Goal: Navigation & Orientation: Understand site structure

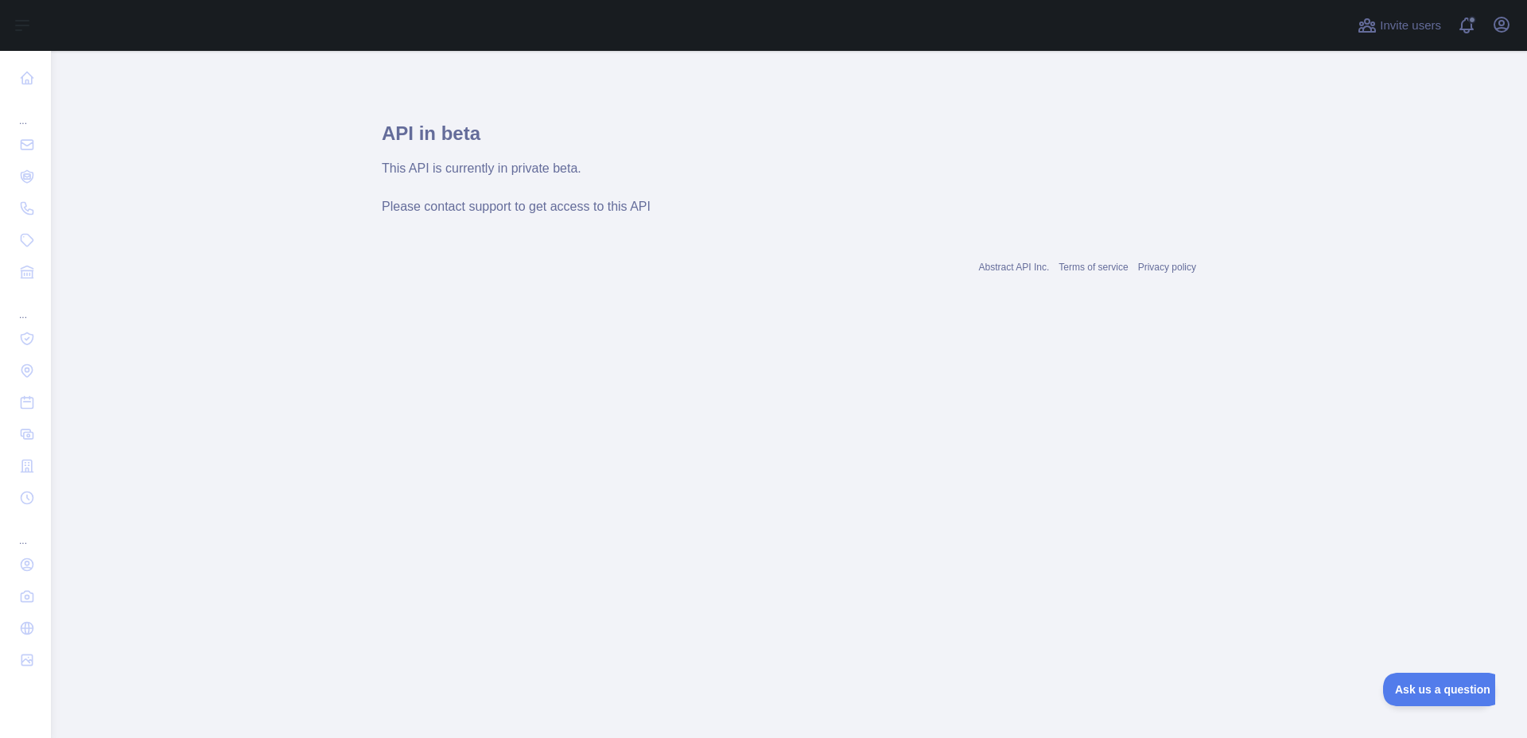
click at [200, 104] on main "API in beta This API is currently in private beta. Please contact support to ge…" at bounding box center [789, 394] width 1476 height 687
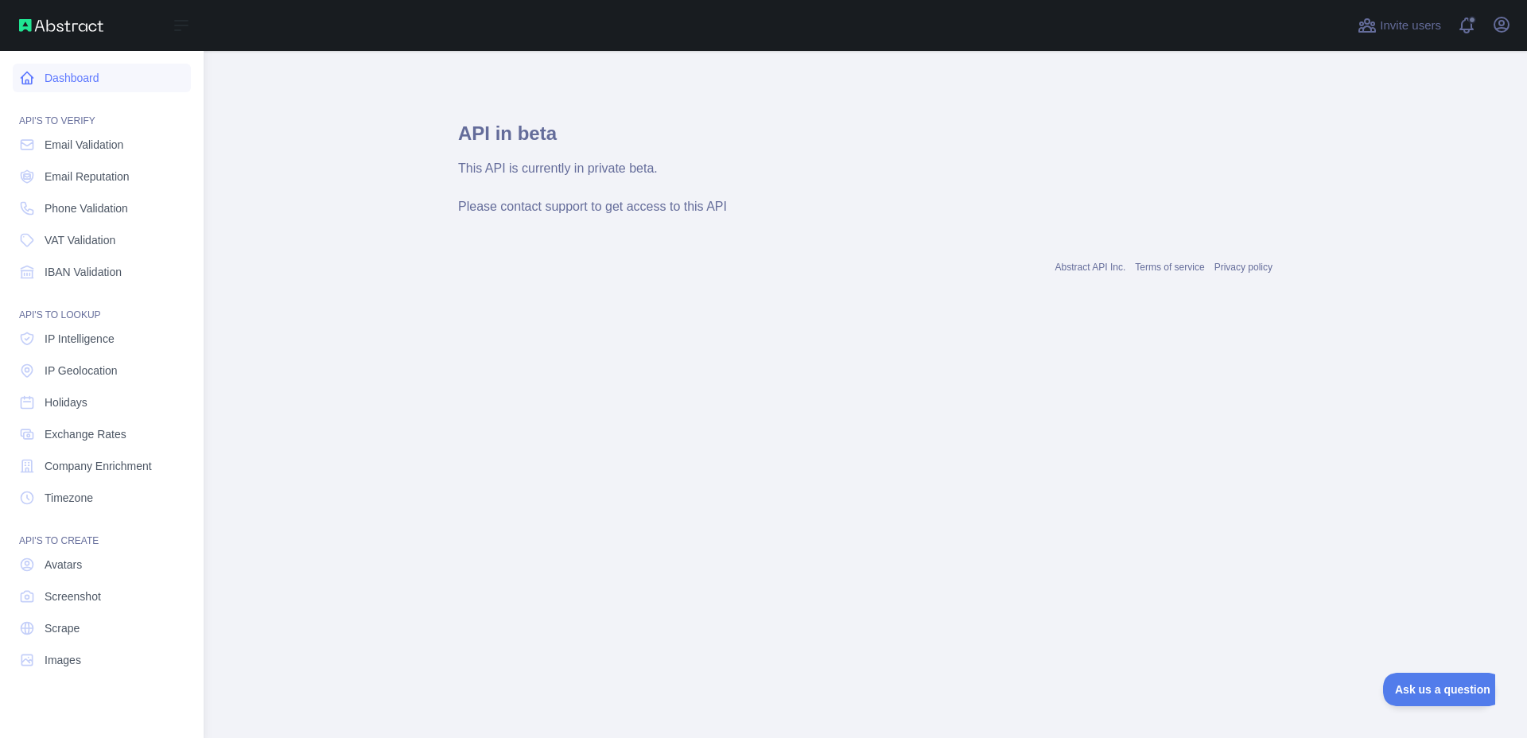
click at [45, 83] on link "Dashboard" at bounding box center [102, 78] width 178 height 29
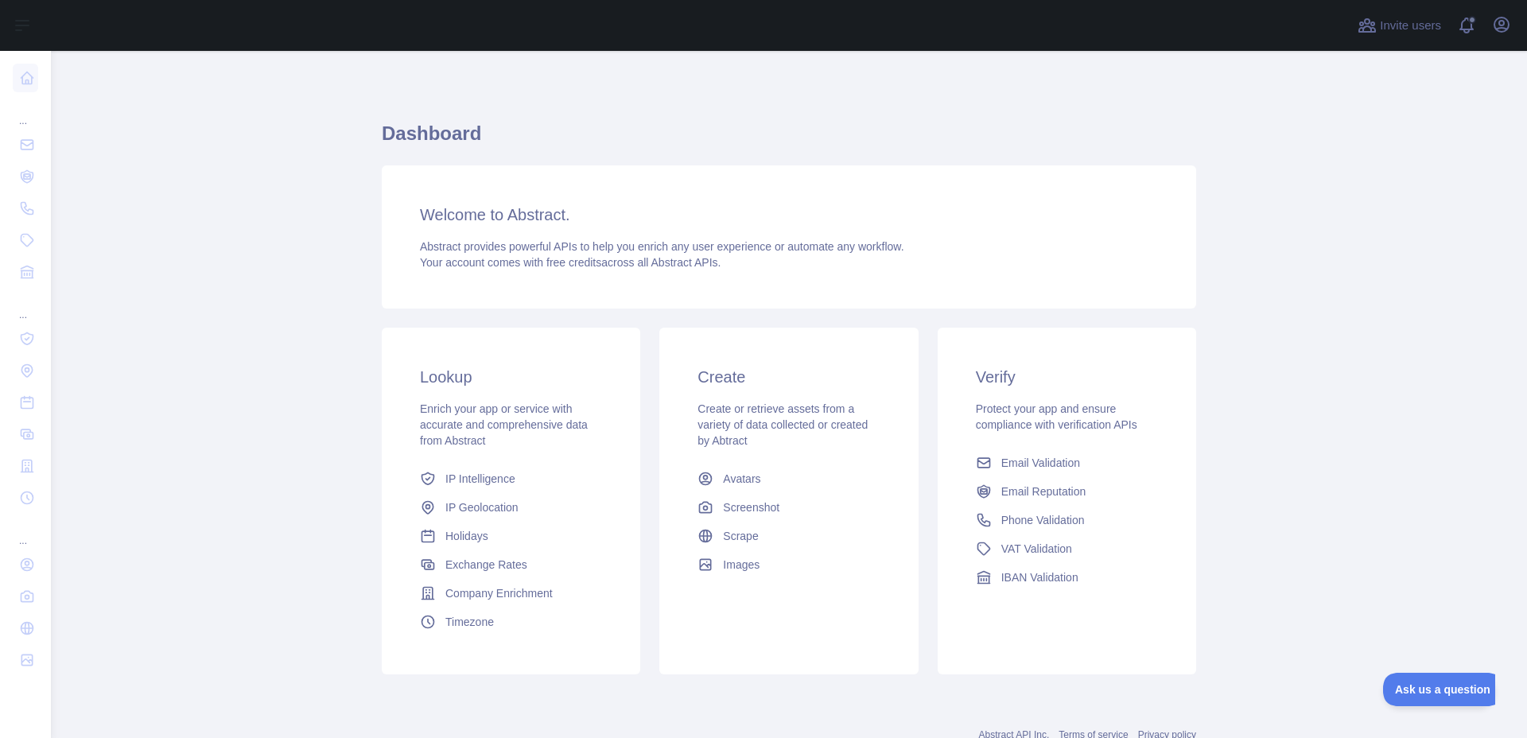
click at [486, 214] on h3 "Welcome to Abstract." at bounding box center [789, 215] width 738 height 22
click at [562, 214] on h3 "Welcome to Abstract." at bounding box center [789, 215] width 738 height 22
click at [410, 98] on div "Dashboard Welcome to Abstract. Abstract provides powerful APIs to help you enri…" at bounding box center [789, 393] width 814 height 608
click at [465, 476] on span "IP Intelligence" at bounding box center [480, 479] width 70 height 16
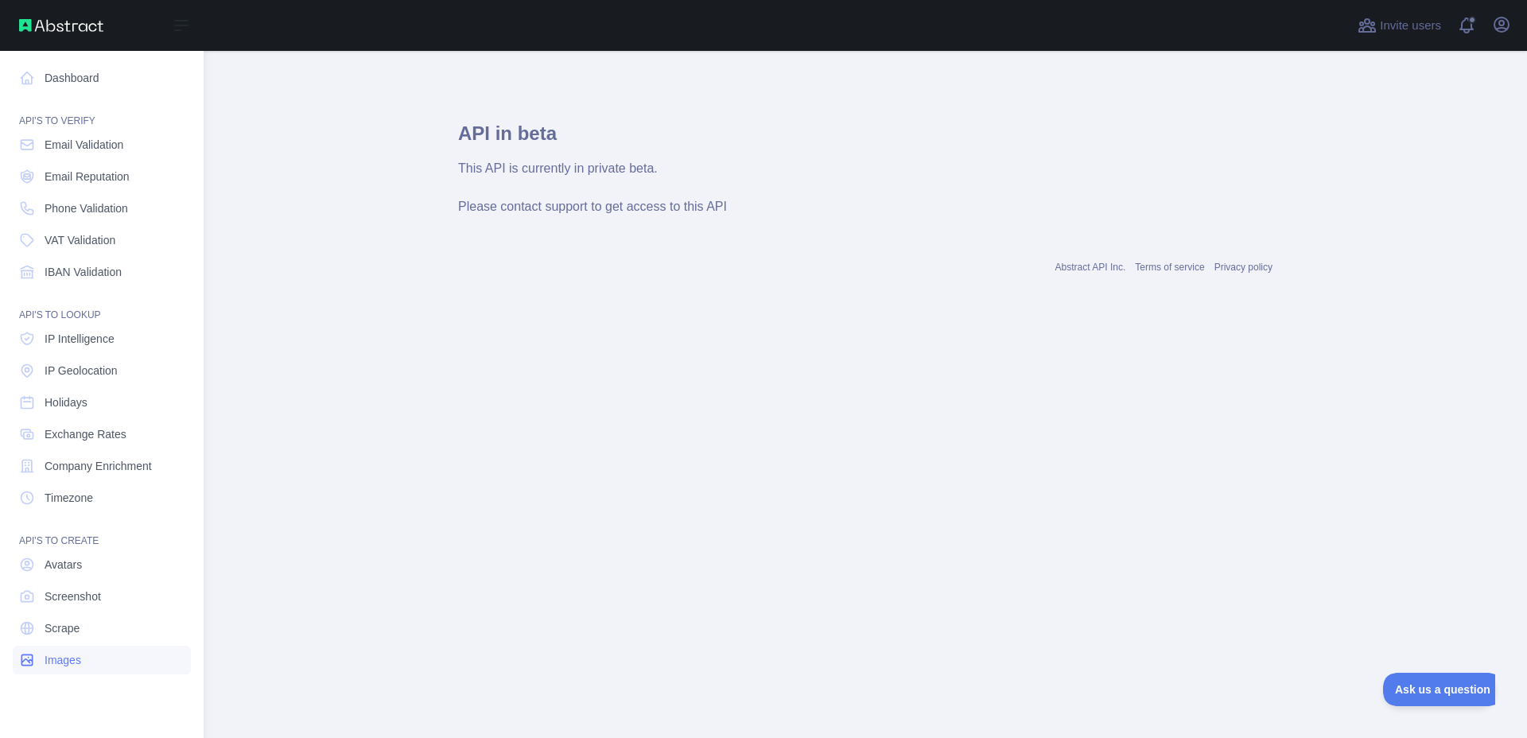
click at [34, 651] on link "Images" at bounding box center [102, 660] width 178 height 29
click at [38, 656] on link "Images" at bounding box center [102, 660] width 178 height 29
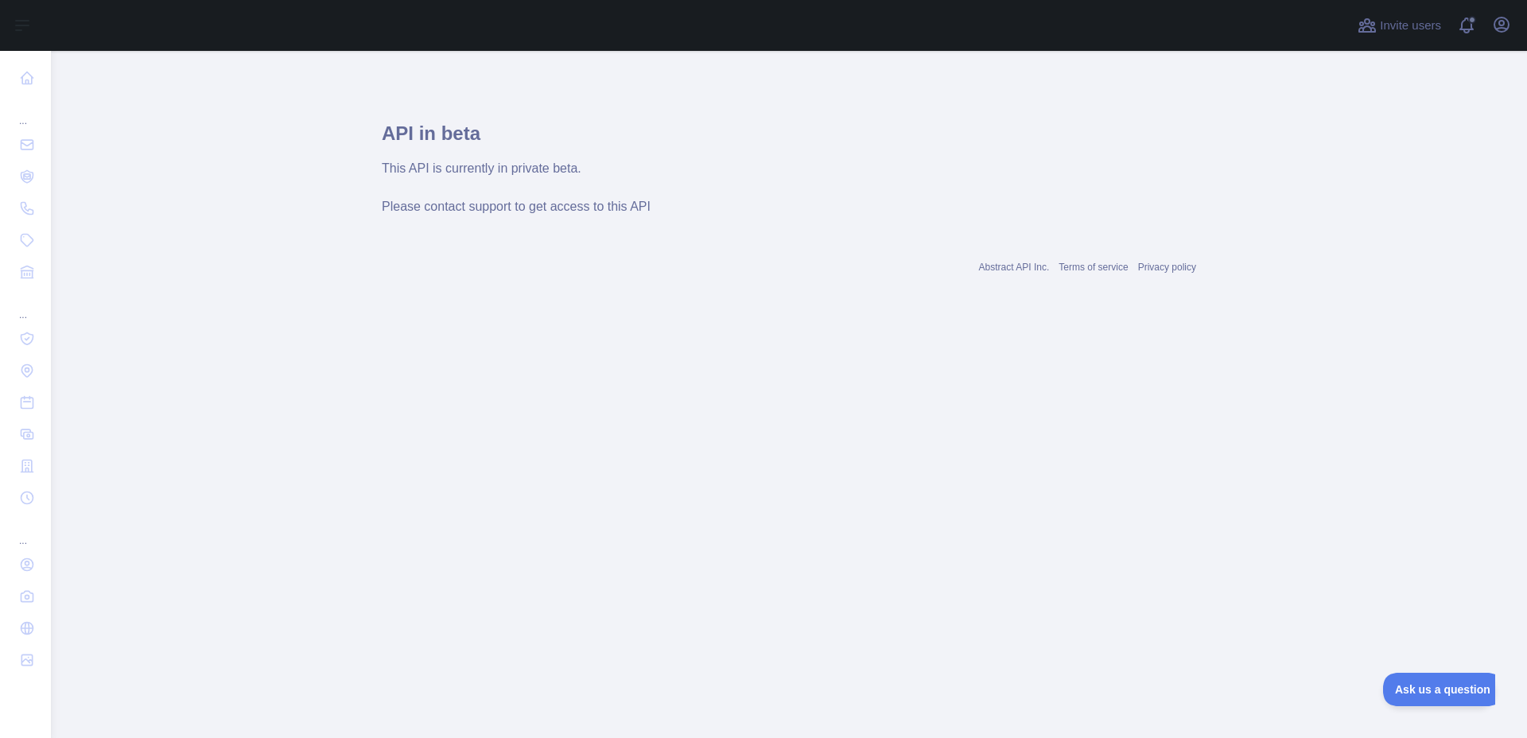
click at [1455, 21] on div "Invite users View notifications Open user menu" at bounding box center [1434, 25] width 160 height 51
click at [1464, 21] on span at bounding box center [1473, 25] width 32 height 51
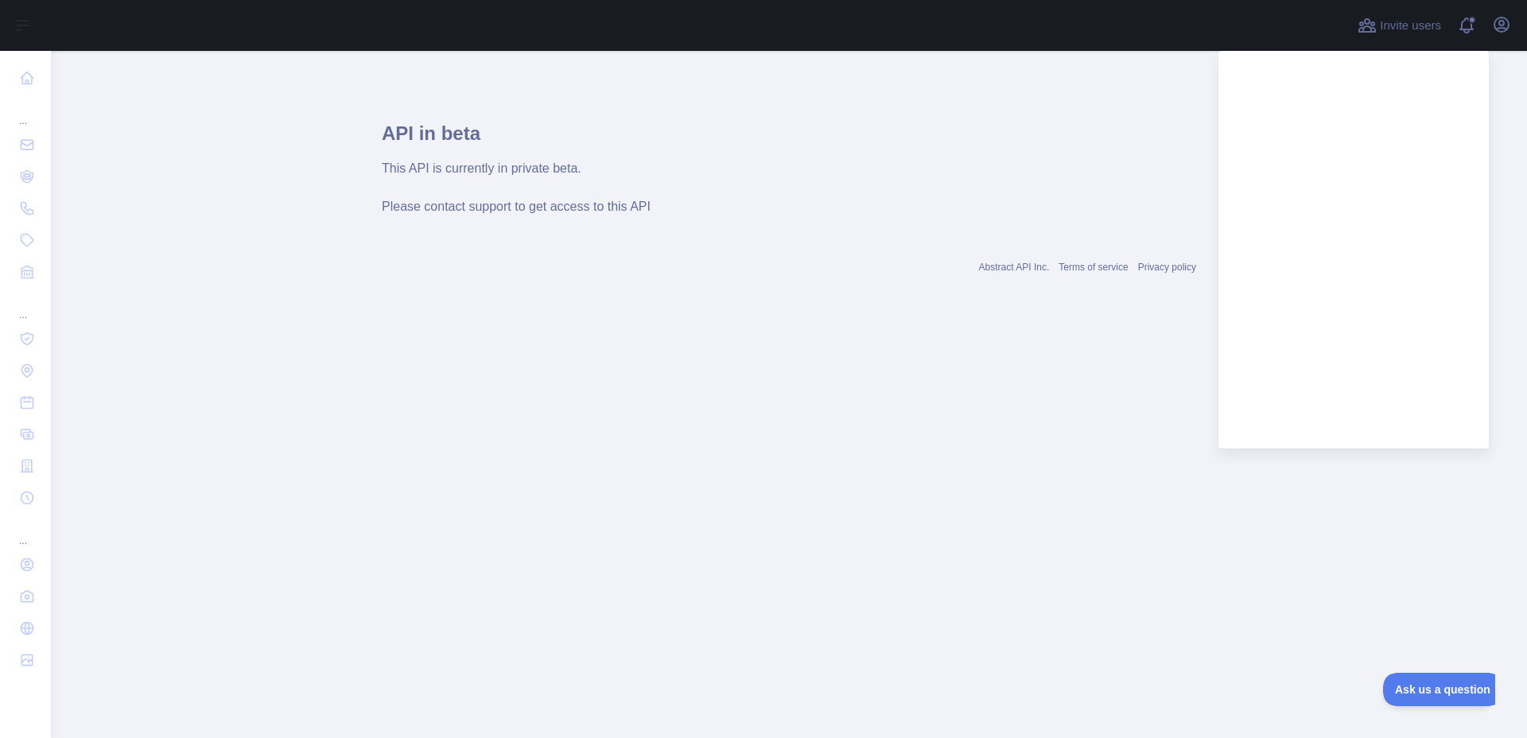
drag, startPoint x: 1323, startPoint y: 516, endPoint x: 1264, endPoint y: 412, distance: 120.1
click at [1323, 512] on main "API in beta This API is currently in private beta. Please contact support to ge…" at bounding box center [789, 394] width 1476 height 687
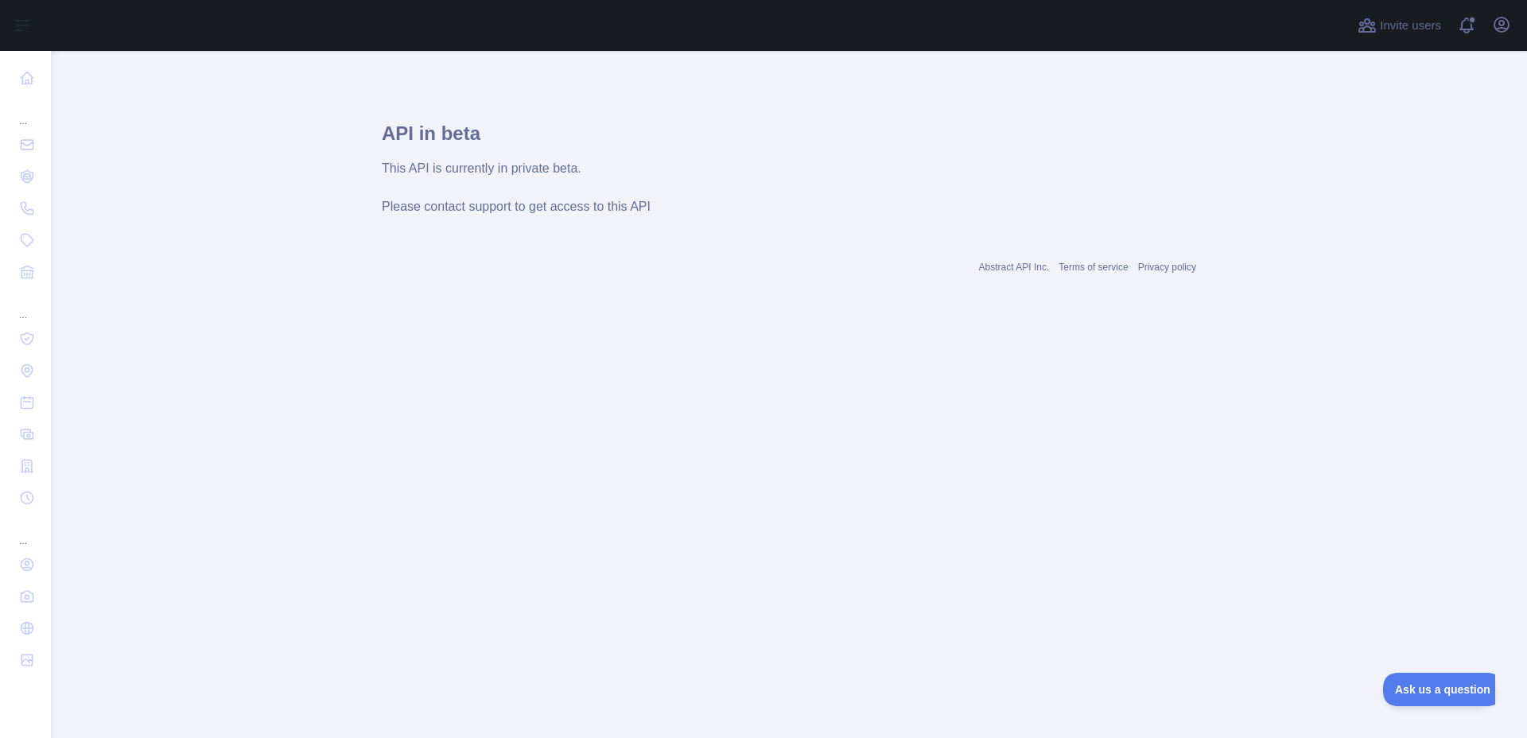
click at [1261, 347] on main "API in beta This API is currently in private beta. Please contact support to ge…" at bounding box center [789, 394] width 1476 height 687
click at [1415, 6] on div "Invite users View notifications Open user menu" at bounding box center [1434, 25] width 160 height 51
click at [1401, 36] on button "Invite users" at bounding box center [1399, 25] width 90 height 25
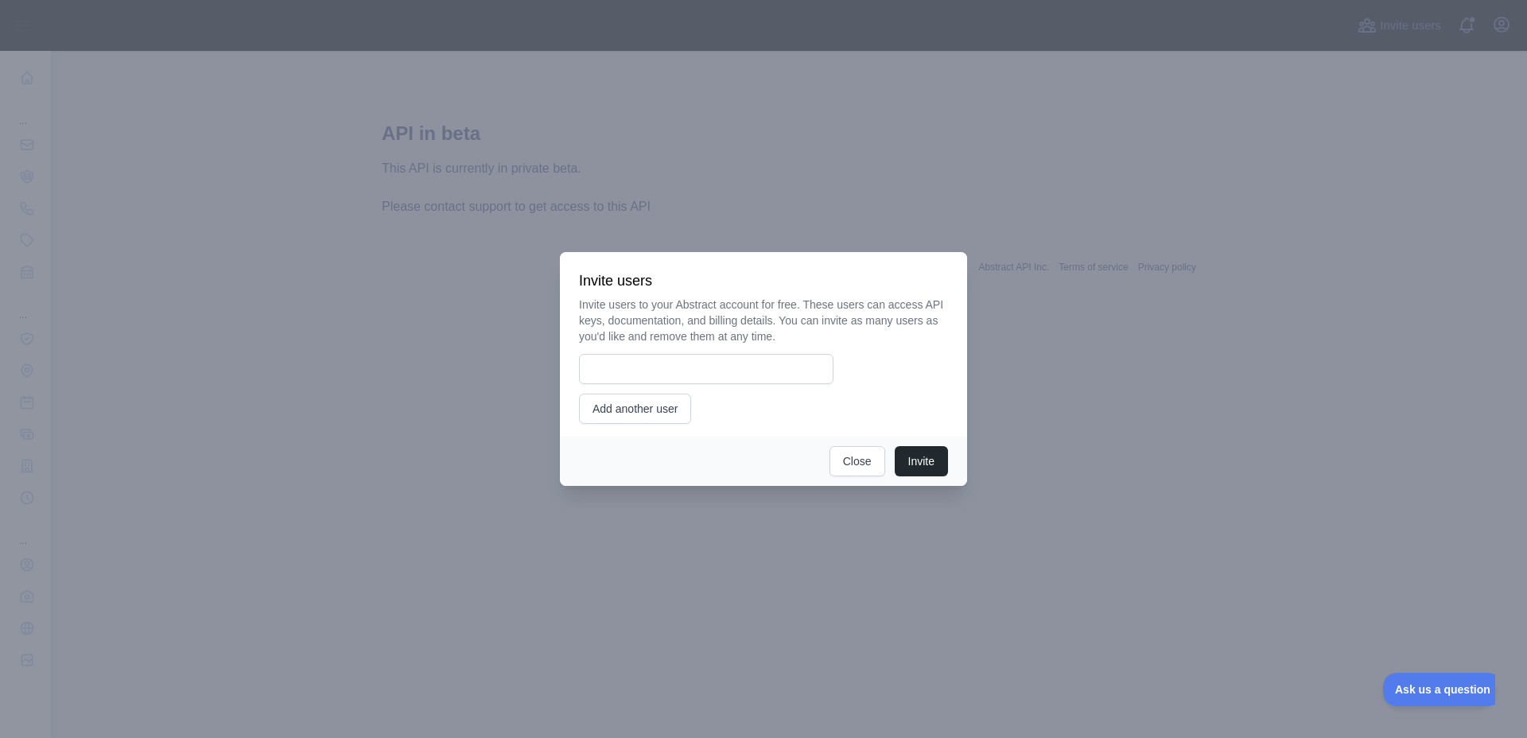
click at [1399, 44] on div at bounding box center [763, 369] width 1527 height 738
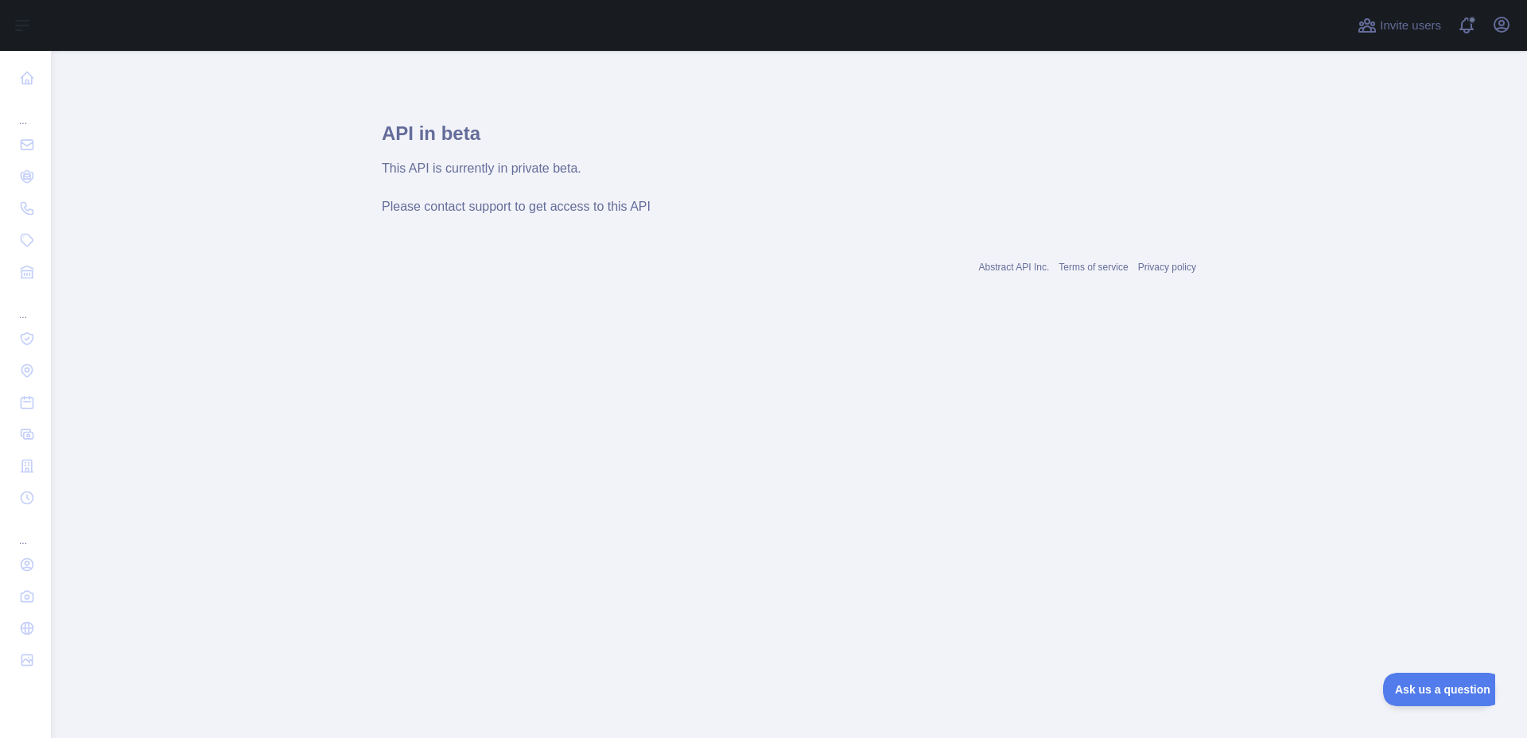
click at [1402, 40] on div "Invite users View notifications Open user menu" at bounding box center [1434, 25] width 160 height 51
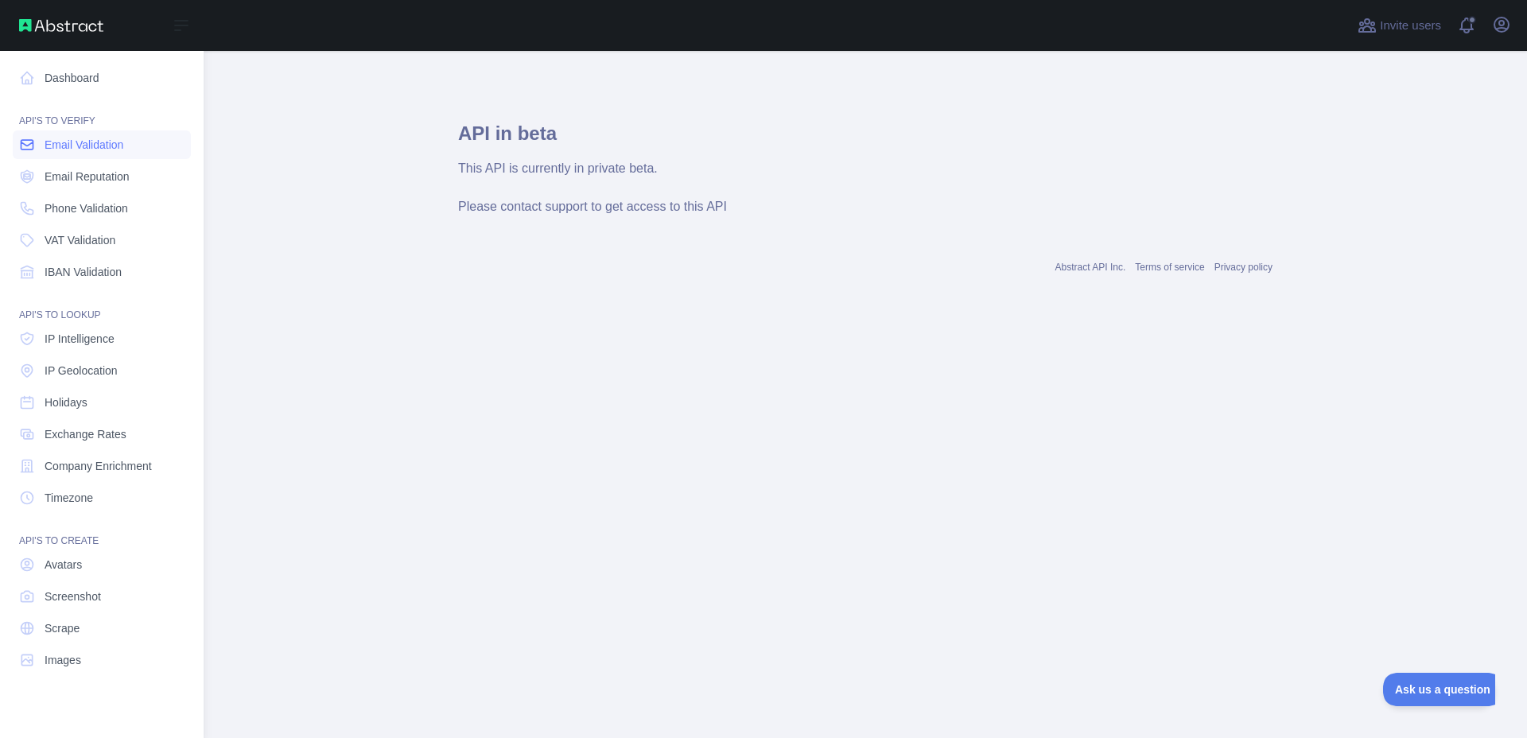
click at [57, 146] on span "Email Validation" at bounding box center [84, 145] width 79 height 16
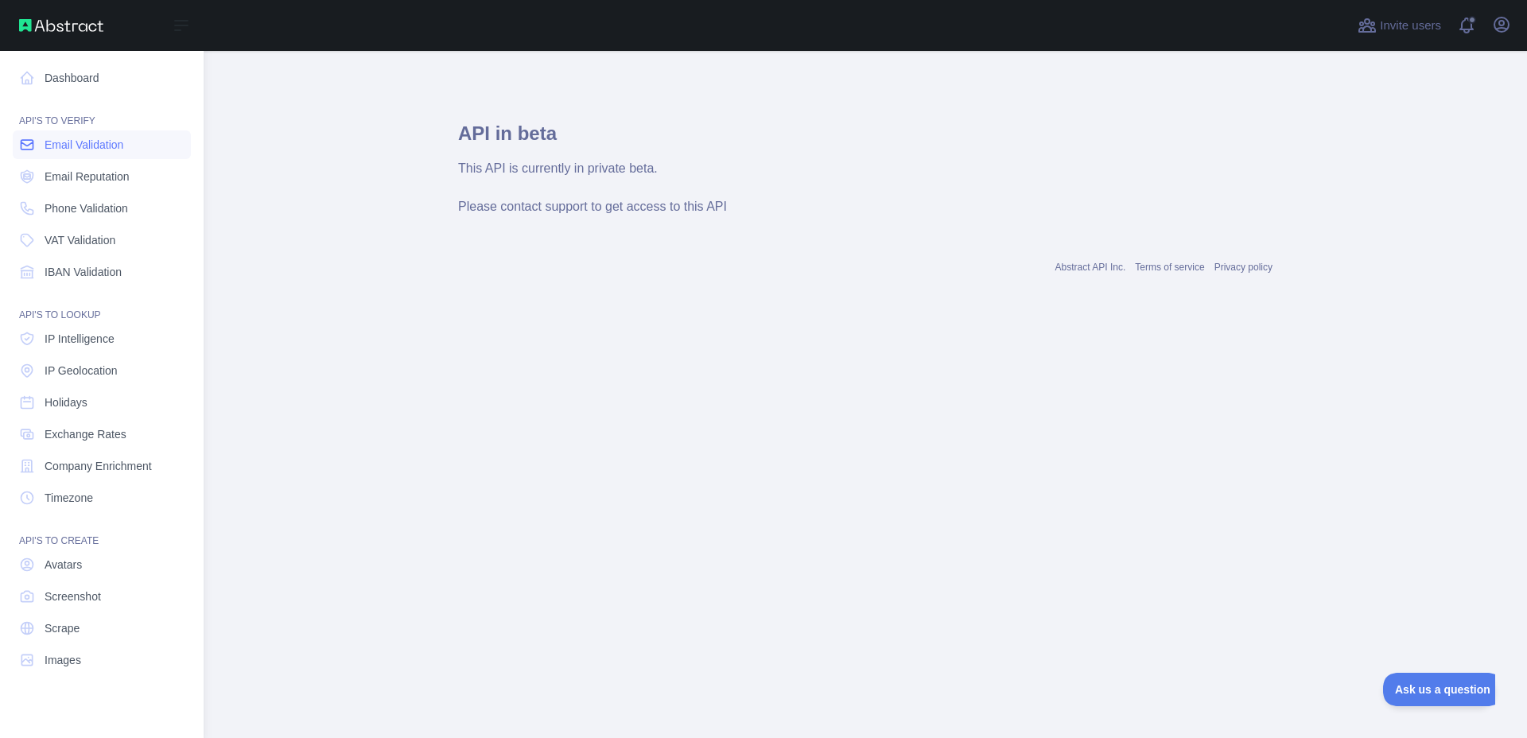
click at [57, 146] on span "Email Validation" at bounding box center [84, 145] width 79 height 16
click at [68, 169] on link "Email Reputation" at bounding box center [102, 176] width 178 height 29
